Goal: Task Accomplishment & Management: Manage account settings

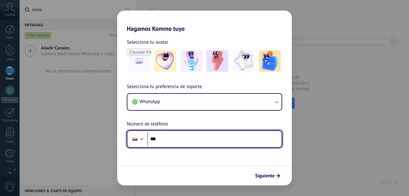
click at [178, 140] on input "***" at bounding box center [214, 139] width 134 height 14
click at [186, 137] on input "***" at bounding box center [214, 139] width 134 height 14
type input "**********"
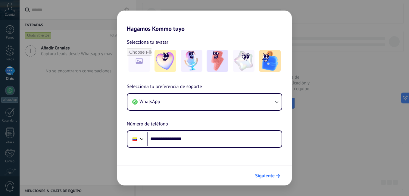
click at [266, 178] on span "Siguiente" at bounding box center [265, 176] width 20 height 4
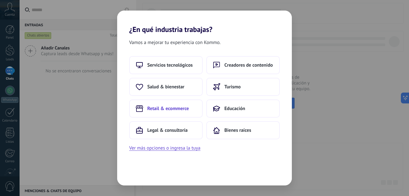
click at [192, 100] on button "Retail & ecommerce" at bounding box center [166, 108] width 74 height 18
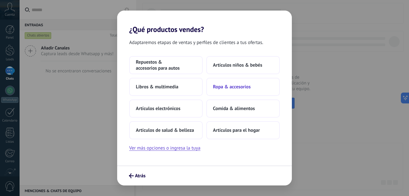
click at [227, 91] on button "Ropa & accesorios" at bounding box center [243, 87] width 74 height 18
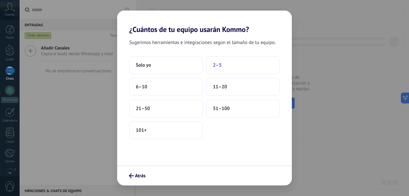
click at [230, 71] on button "2–5" at bounding box center [243, 65] width 74 height 18
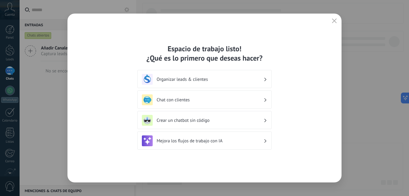
click at [184, 99] on h3 "Chat con clientes" at bounding box center [210, 100] width 107 height 6
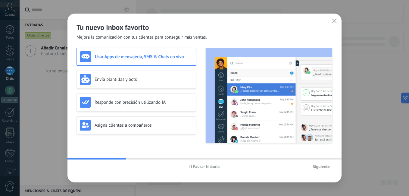
click at [320, 168] on span "Siguiente" at bounding box center [321, 166] width 17 height 4
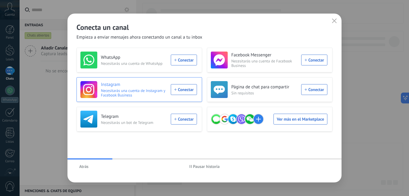
click at [178, 89] on div "Instagram Necesitarás una cuenta de Instagram y Facebook Business Conectar" at bounding box center [138, 89] width 117 height 17
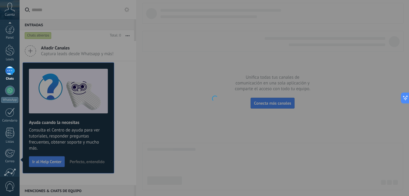
scroll to position [55, 0]
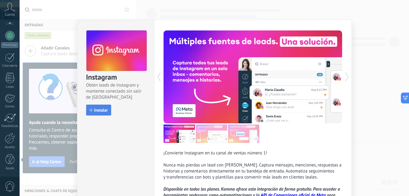
click at [99, 111] on span "Instalar" at bounding box center [101, 110] width 14 height 4
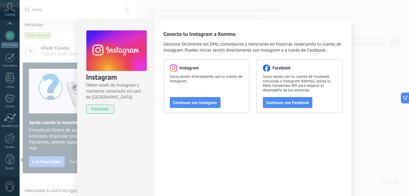
click at [209, 103] on span "Continuar con Instagram" at bounding box center [195, 102] width 44 height 4
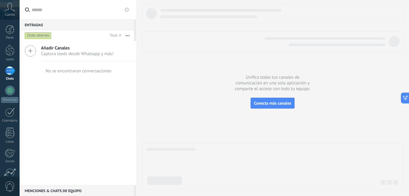
click at [31, 50] on icon at bounding box center [30, 50] width 11 height 11
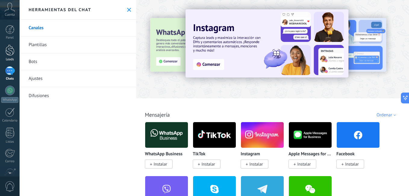
click at [9, 51] on div at bounding box center [9, 50] width 9 height 11
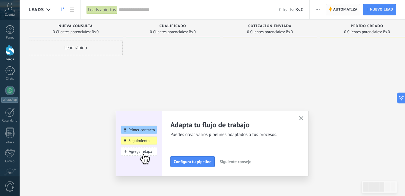
click at [339, 7] on span "Automatiza" at bounding box center [345, 9] width 24 height 11
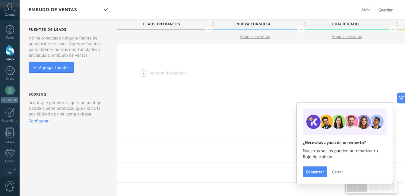
click at [152, 65] on div at bounding box center [163, 73] width 92 height 20
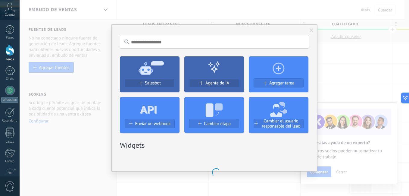
click at [10, 51] on div at bounding box center [9, 50] width 9 height 11
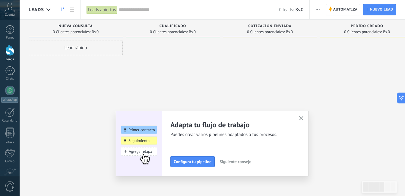
click at [303, 117] on icon "button" at bounding box center [301, 118] width 5 height 5
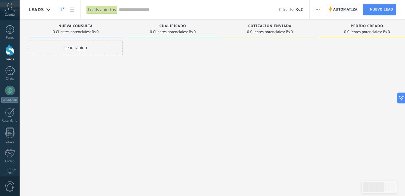
click at [343, 9] on span "Automatiza" at bounding box center [345, 9] width 24 height 11
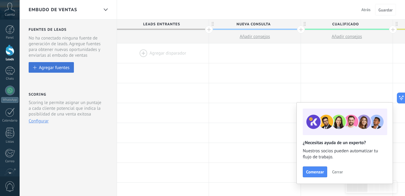
click at [64, 65] on div "Agregar fuentes" at bounding box center [54, 67] width 30 height 5
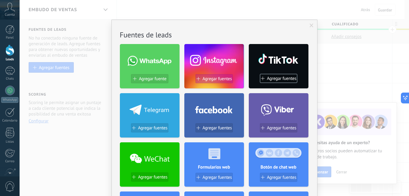
click at [224, 77] on span "Agregar fuentes" at bounding box center [217, 78] width 30 height 5
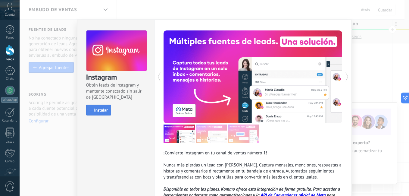
click at [98, 107] on button "Instalar" at bounding box center [98, 110] width 25 height 11
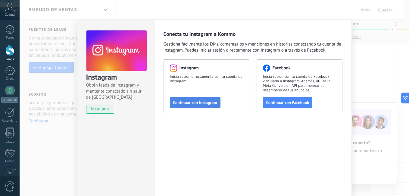
click at [201, 101] on span "Continuar con Instagram" at bounding box center [195, 102] width 44 height 4
